Goal: Feedback & Contribution: Contribute content

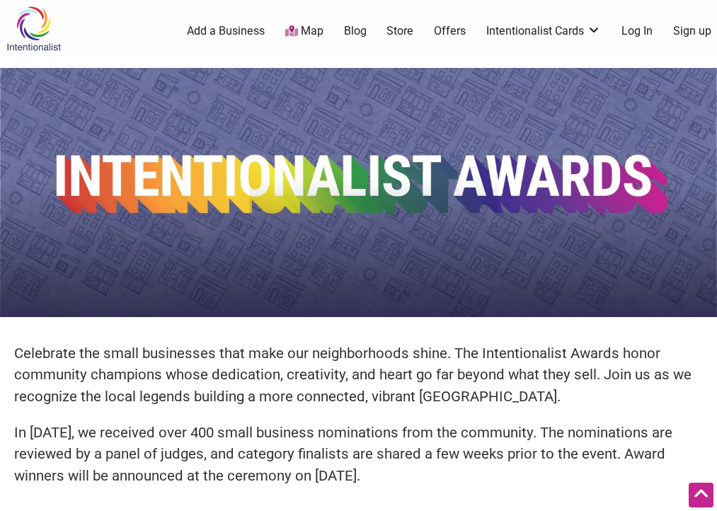
scroll to position [248, 0]
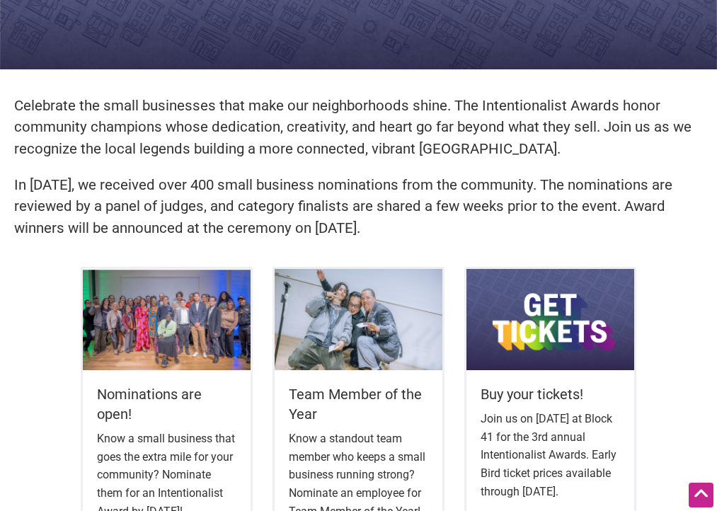
click at [266, 139] on p "Celebrate the small businesses that make our neighborhoods shine. The Intention…" at bounding box center [358, 127] width 689 height 65
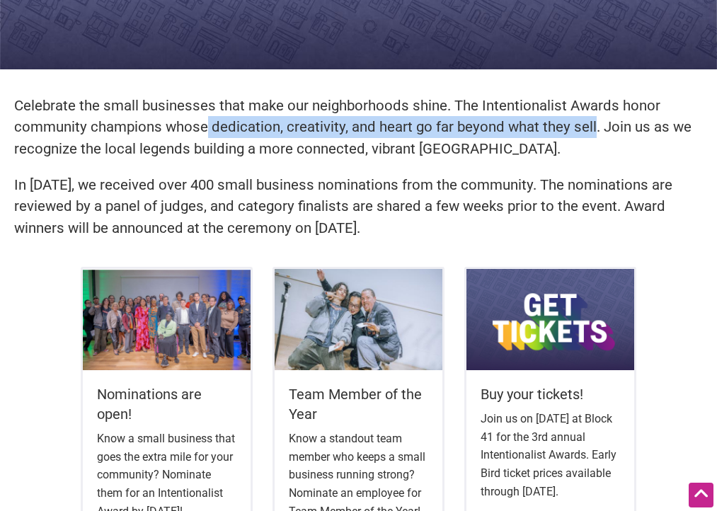
drag, startPoint x: 207, startPoint y: 128, endPoint x: 591, endPoint y: 122, distance: 383.8
click at [591, 122] on p "Celebrate the small businesses that make our neighborhoods shine. The Intention…" at bounding box center [358, 127] width 689 height 65
copy p "dedication, creativity, and heart go far beyond what they sell"
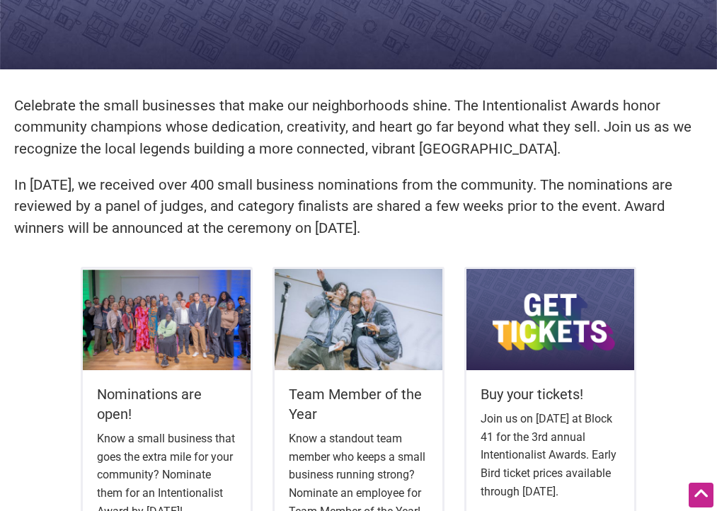
click at [245, 192] on p "In 2024, we received over 400 small business nominations from the community. Th…" at bounding box center [358, 206] width 689 height 65
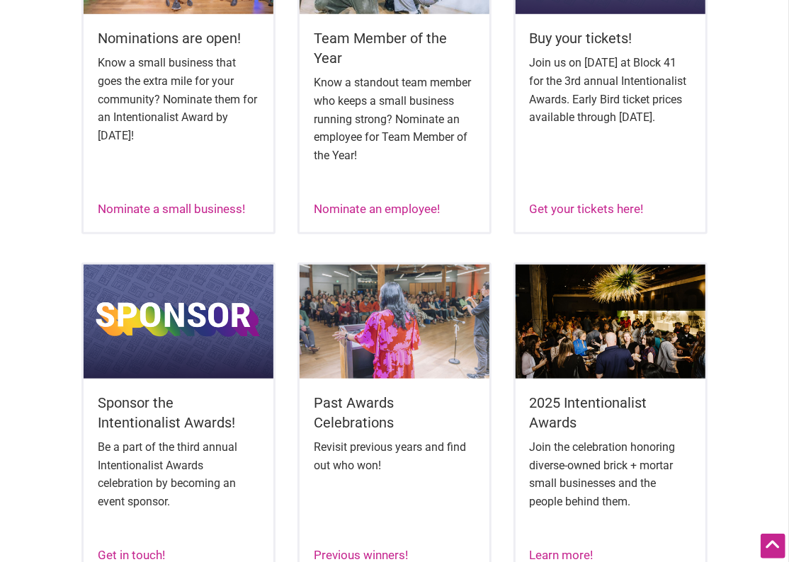
scroll to position [622, 0]
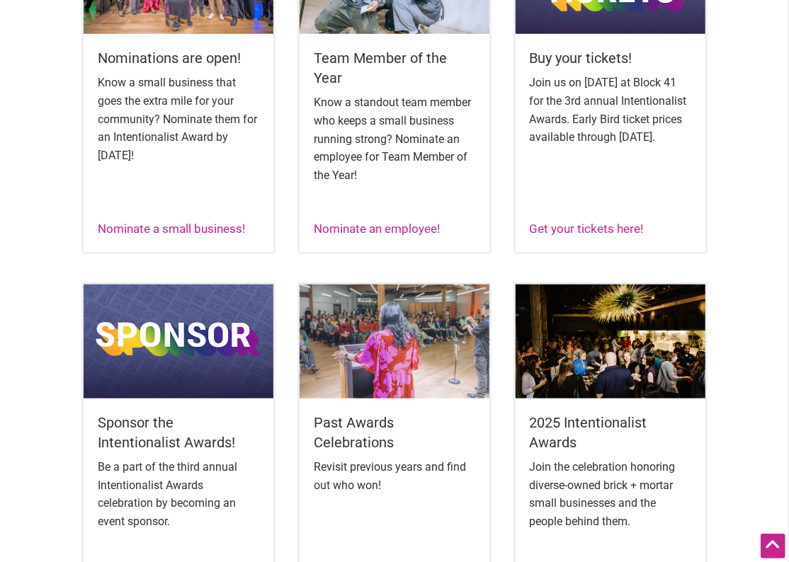
click at [190, 239] on div "Nominations are open! Know a small business that goes the extra mile for your c…" at bounding box center [178, 86] width 194 height 336
click at [190, 233] on link "Nominate a small business!" at bounding box center [171, 229] width 147 height 14
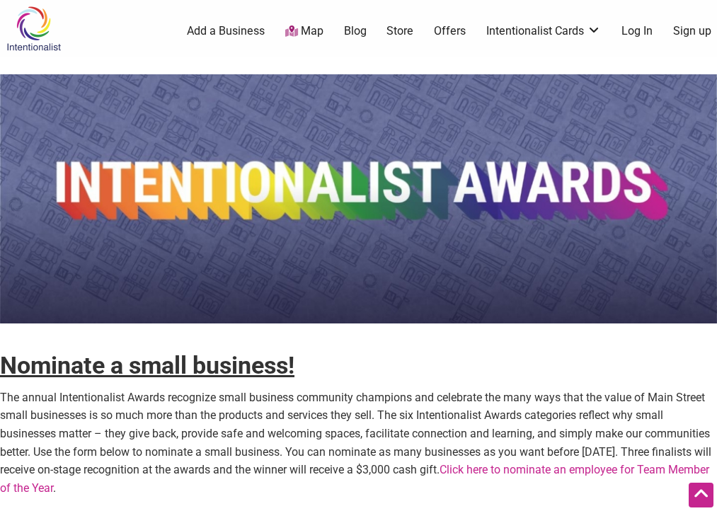
scroll to position [462, 0]
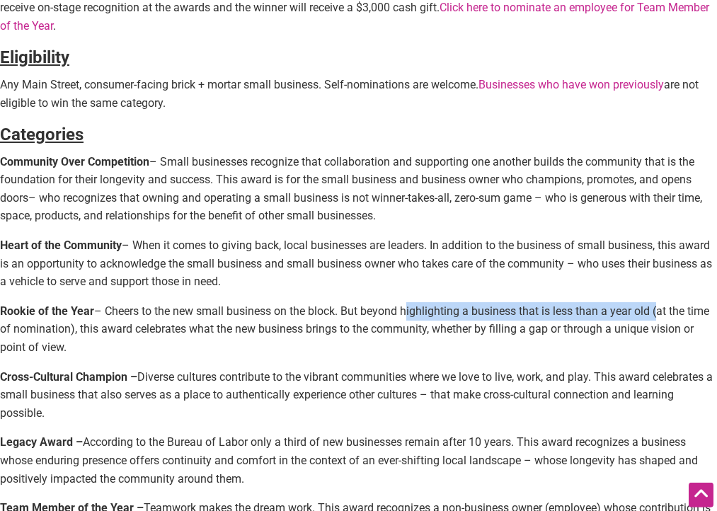
drag, startPoint x: 406, startPoint y: 311, endPoint x: 658, endPoint y: 311, distance: 252.1
click at [658, 311] on p "Rookie of the Year – Cheers to the new small business on the block. But beyond …" at bounding box center [358, 329] width 717 height 55
copy p "highlighting a business that is less than a year old"
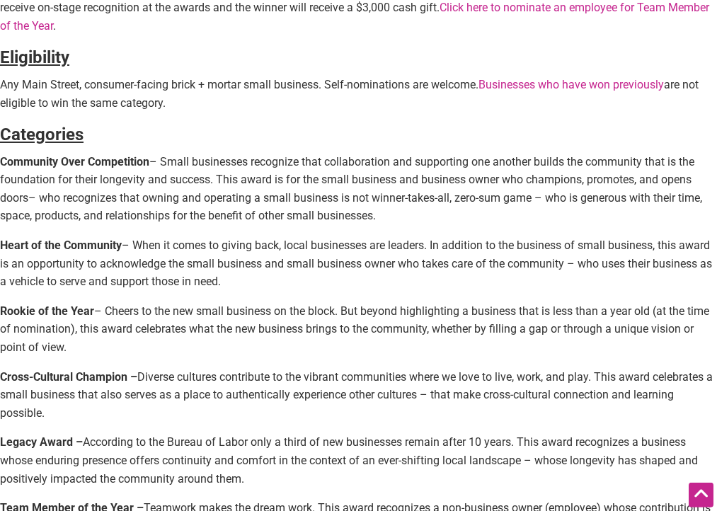
click at [428, 342] on p "Rookie of the Year – Cheers to the new small business on the block. But beyond …" at bounding box center [358, 329] width 717 height 55
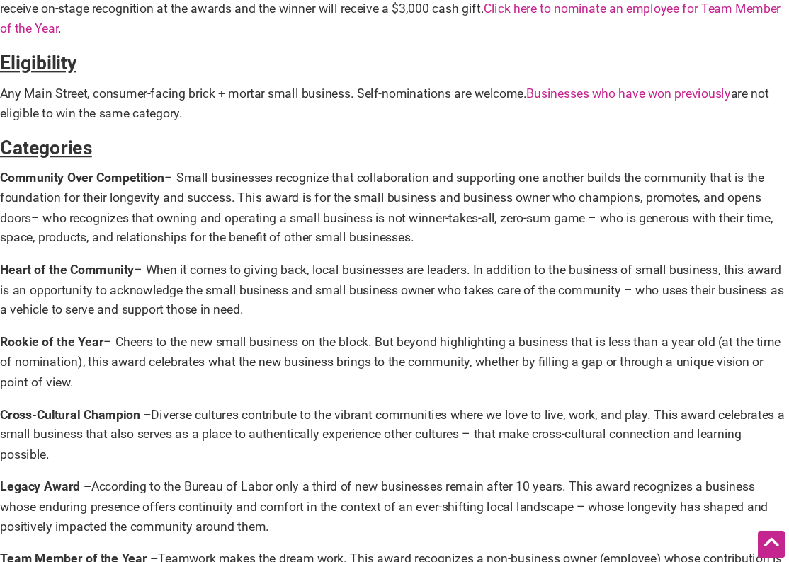
scroll to position [542, 0]
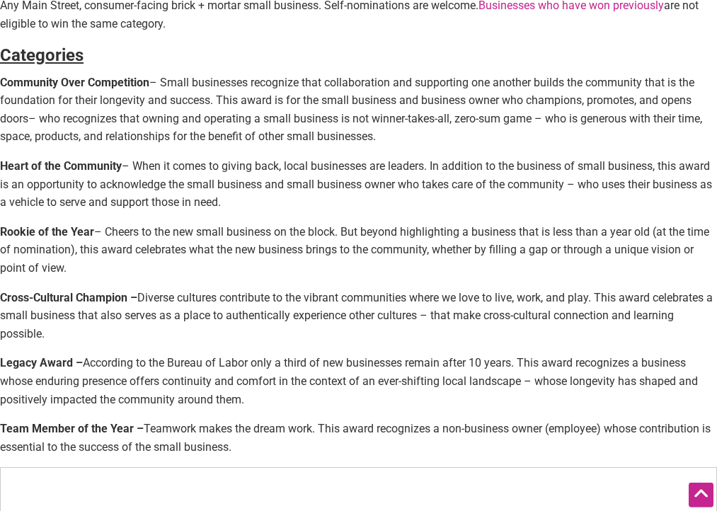
drag, startPoint x: 83, startPoint y: 273, endPoint x: 4, endPoint y: 236, distance: 86.5
click at [4, 236] on p "Rookie of the Year – Cheers to the new small business on the block. But beyond …" at bounding box center [358, 250] width 717 height 55
click at [4, 234] on strong "Rookie of the Year" at bounding box center [47, 231] width 94 height 13
copy p "Rookie of the Year – Cheers to the new small business on the block. But beyond …"
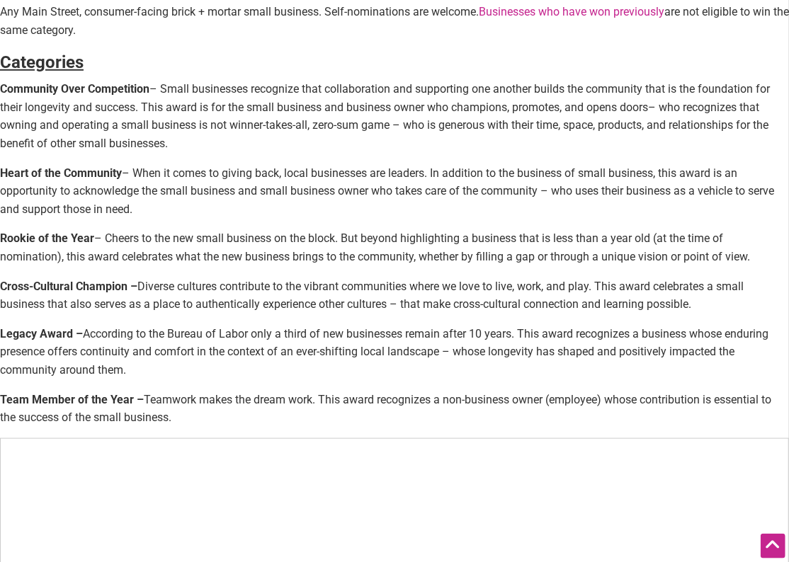
scroll to position [0, 0]
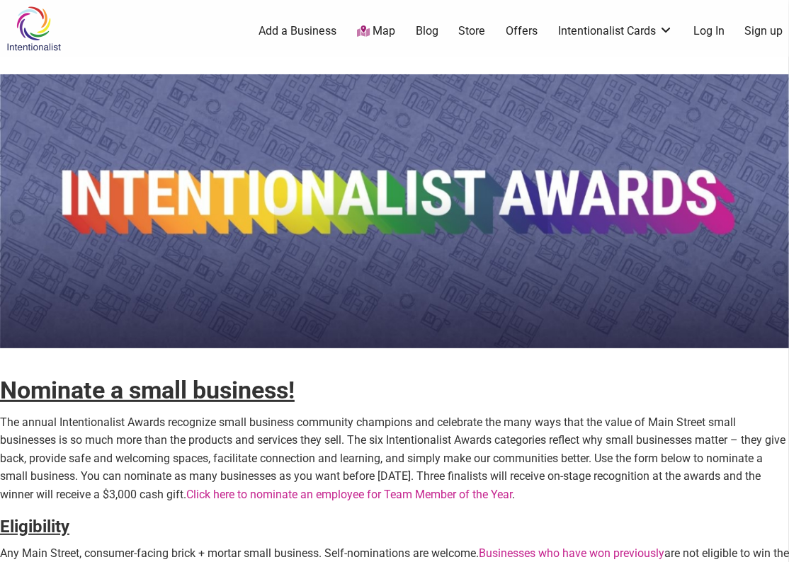
click at [33, 30] on img at bounding box center [33, 29] width 67 height 46
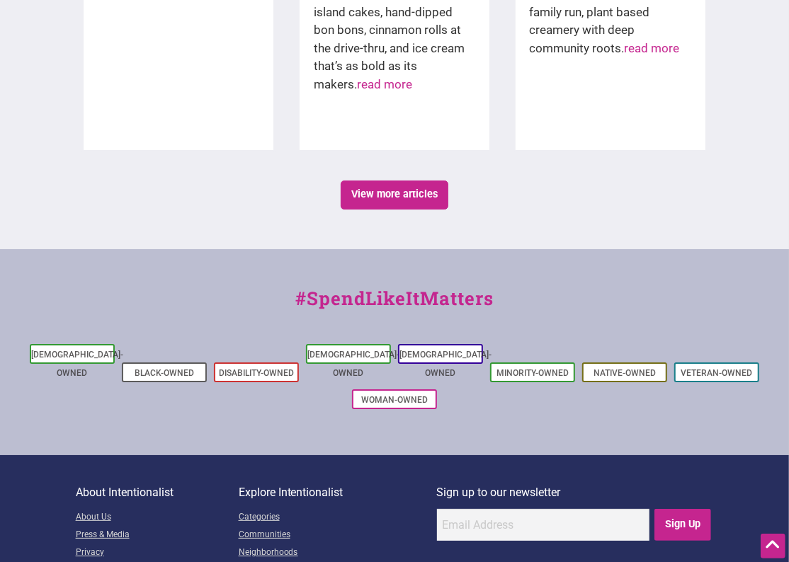
scroll to position [2457, 0]
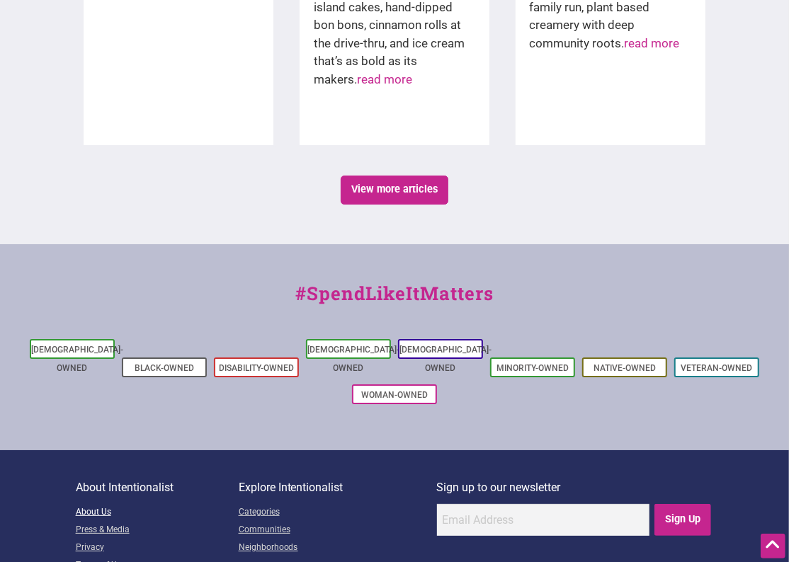
click at [105, 504] on link "About Us" at bounding box center [157, 513] width 163 height 18
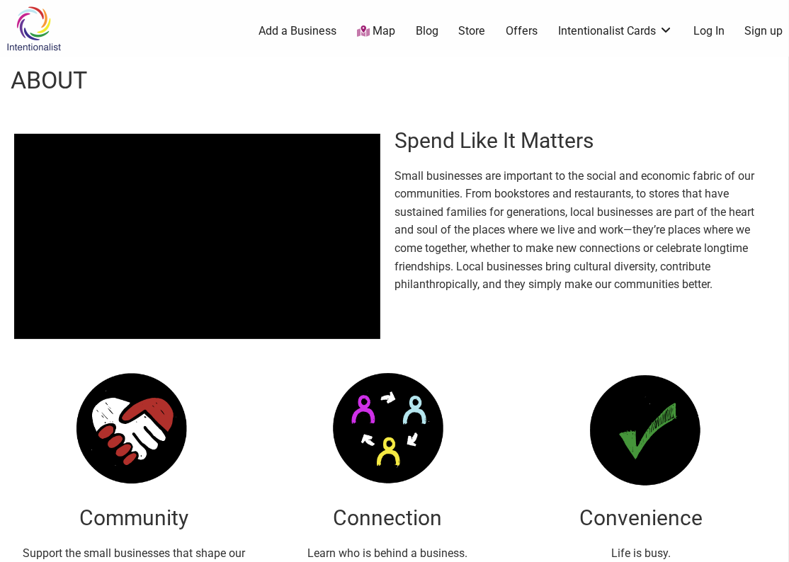
scroll to position [99, 0]
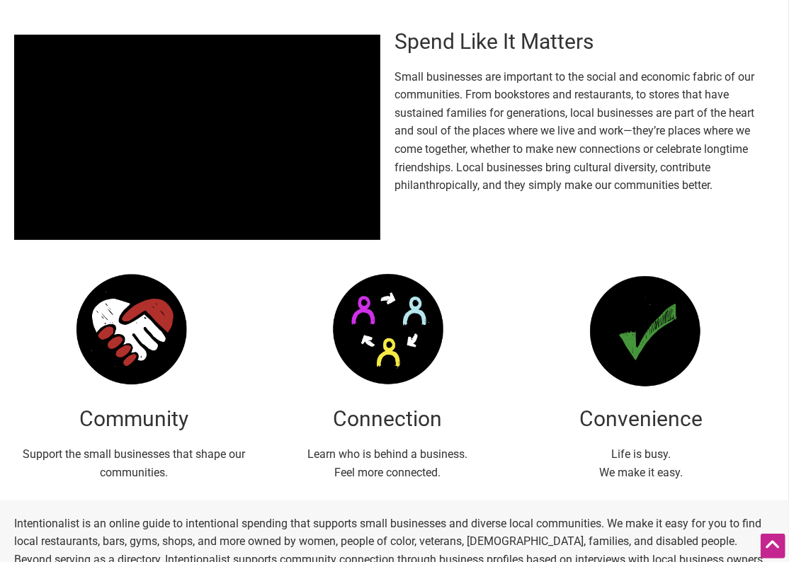
click at [542, 180] on p "Small businesses are important to the social and economic fabric of our communi…" at bounding box center [577, 131] width 366 height 127
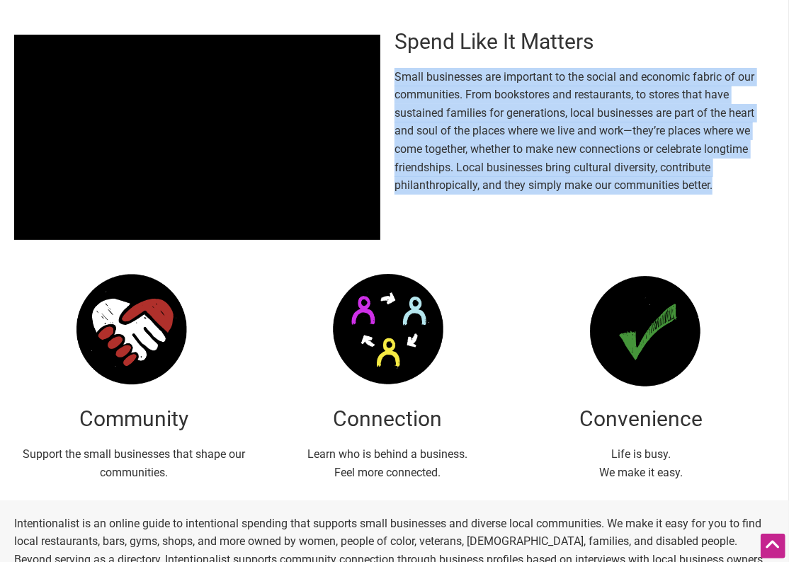
drag, startPoint x: 396, startPoint y: 79, endPoint x: 721, endPoint y: 202, distance: 347.3
click at [721, 202] on div "Spend Like It Matters Small businesses are important to the social and economic…" at bounding box center [584, 106] width 380 height 200
copy p "Small businesses are important to the social and economic fabric of our communi…"
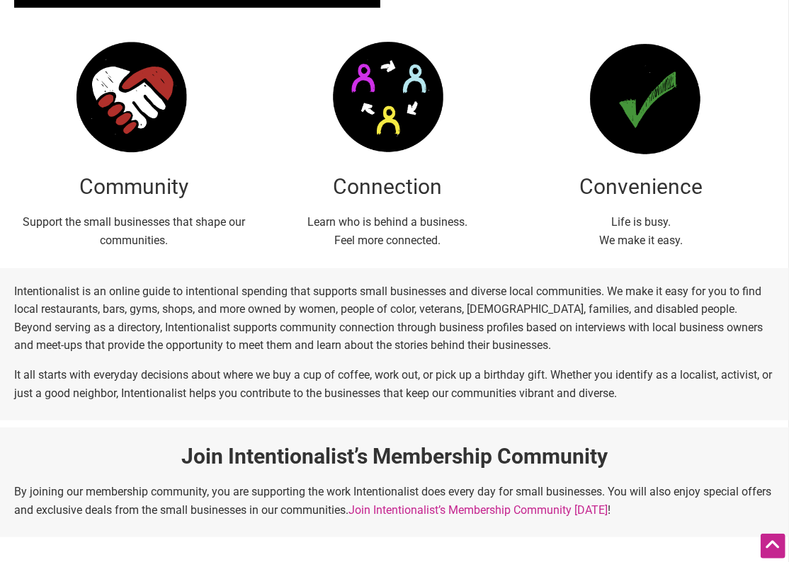
scroll to position [346, 0]
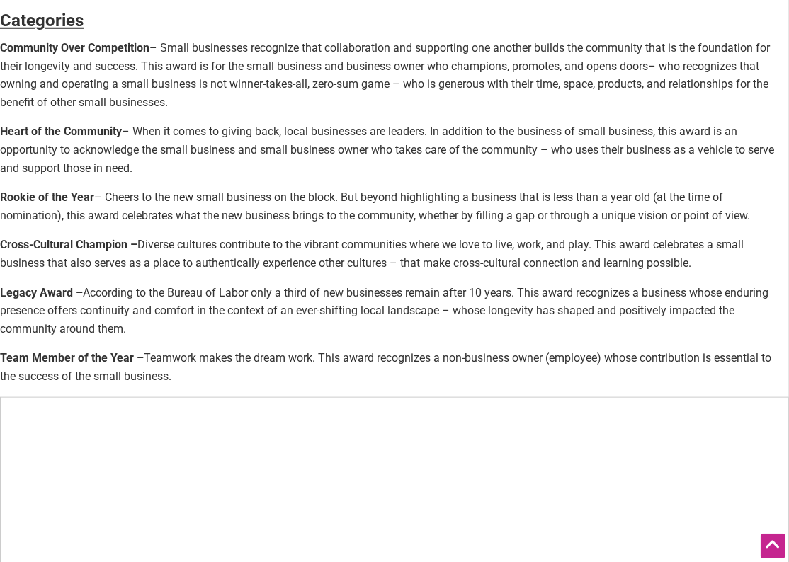
scroll to position [588, 0]
